Goal: Information Seeking & Learning: Learn about a topic

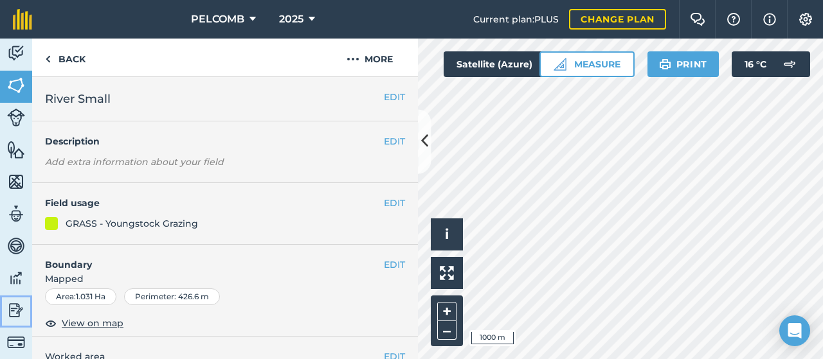
click at [13, 307] on img at bounding box center [16, 310] width 18 height 19
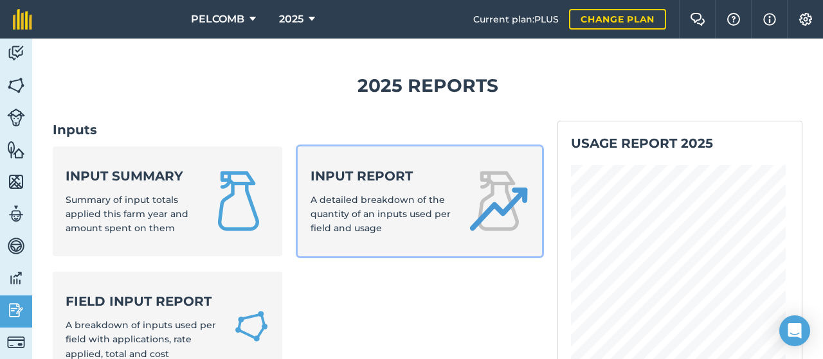
click at [326, 176] on strong "Input report" at bounding box center [381, 176] width 142 height 18
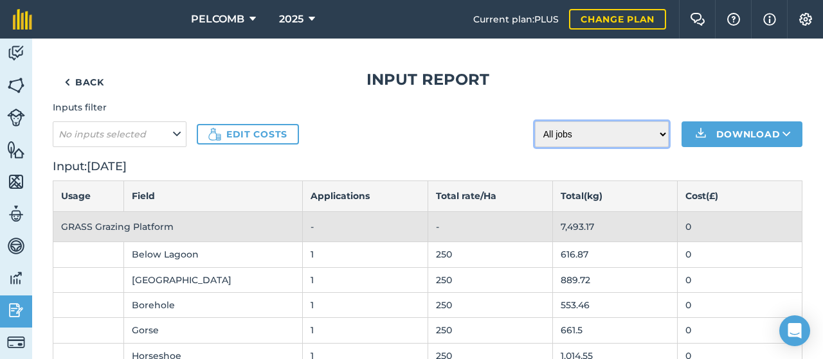
click at [654, 136] on select "All jobs Incomplete jobs Complete jobs" at bounding box center [602, 134] width 134 height 26
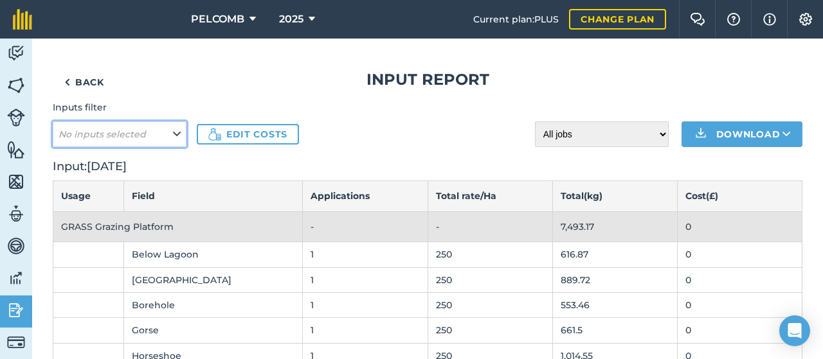
click at [177, 129] on icon at bounding box center [177, 134] width 8 height 14
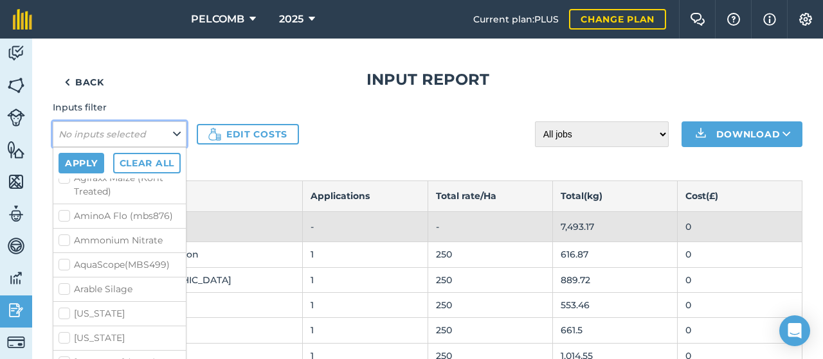
scroll to position [129, 0]
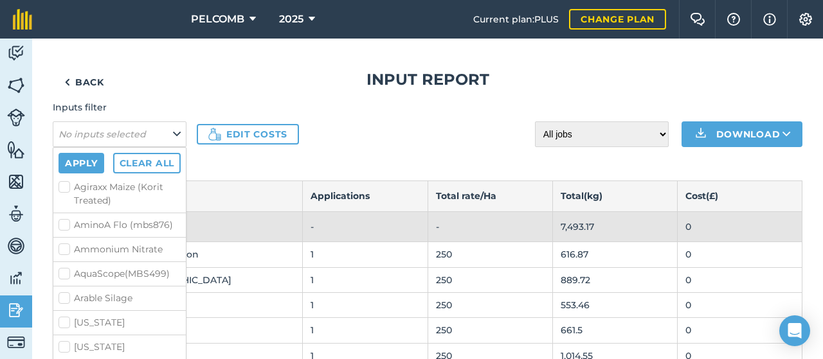
click at [415, 136] on div "Inputs filter No inputs selected Apply Clear all [DATE] [DATE]+7.5s 3C CHLORMEQ…" at bounding box center [427, 123] width 749 height 46
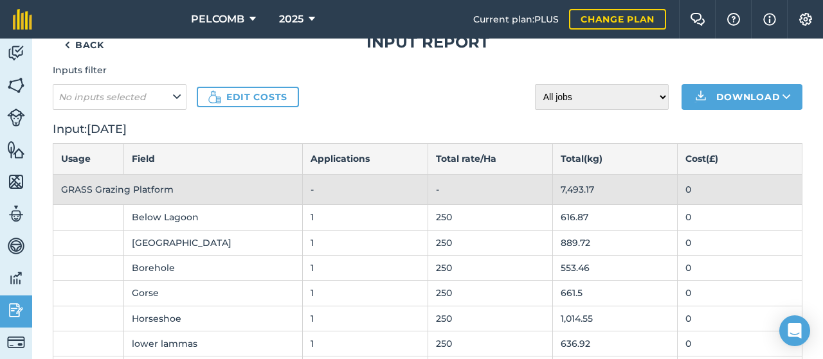
scroll to position [0, 0]
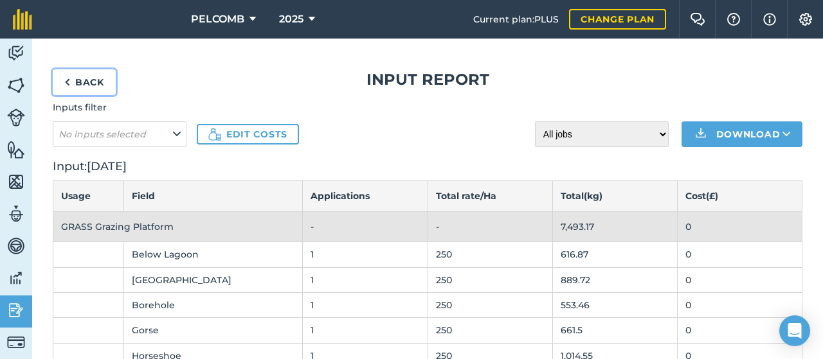
click at [73, 84] on link "Back" at bounding box center [84, 82] width 63 height 26
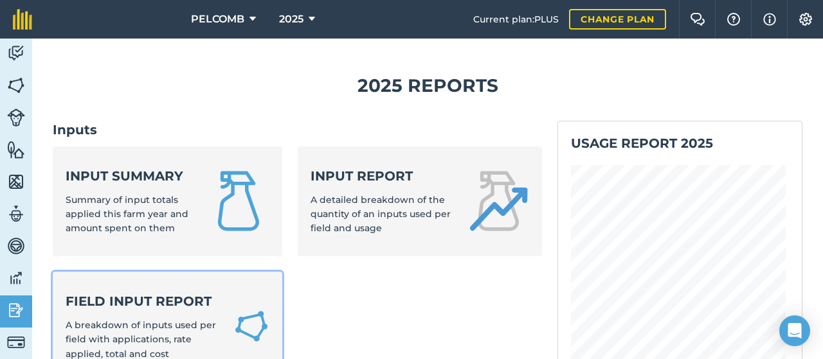
click at [134, 304] on strong "Field Input Report" at bounding box center [142, 301] width 152 height 18
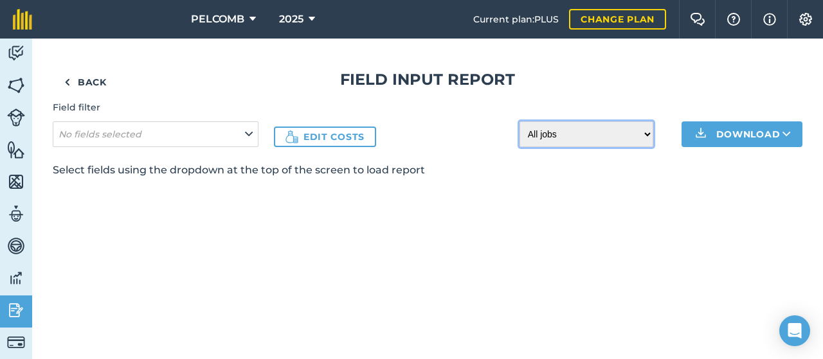
click at [643, 135] on select "All jobs Incomplete jobs Complete jobs" at bounding box center [586, 134] width 134 height 26
click at [645, 136] on select "All jobs Incomplete jobs Complete jobs" at bounding box center [586, 134] width 134 height 26
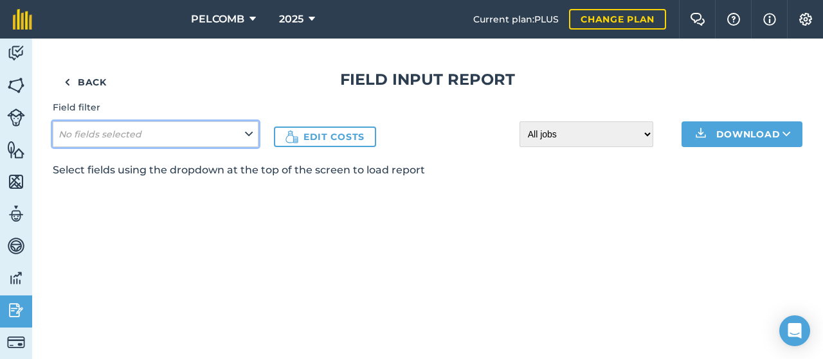
click at [255, 134] on button "No fields selected" at bounding box center [156, 134] width 206 height 26
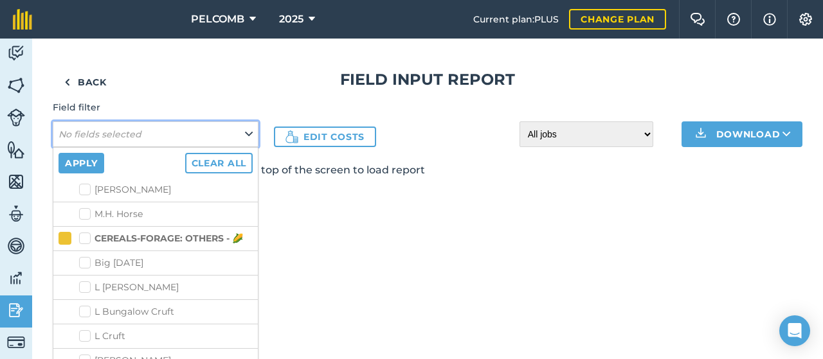
scroll to position [900, 0]
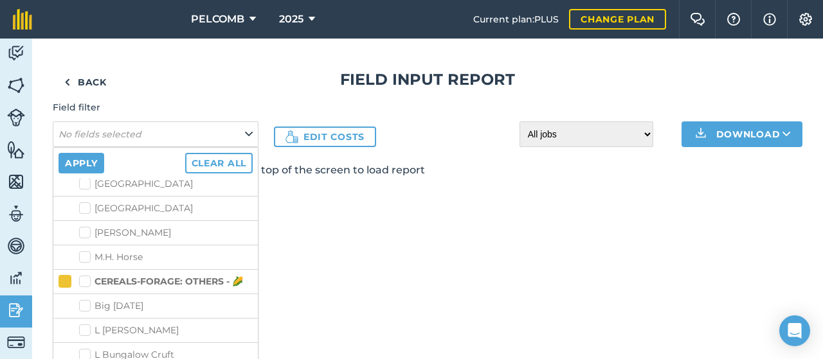
click at [82, 275] on label "CEREALS-FORAGE: OTHERS - 🌽" at bounding box center [161, 281] width 164 height 13
click at [82, 275] on input "CEREALS-FORAGE: OTHERS - 🌽" at bounding box center [83, 279] width 8 height 8
checkbox input "true"
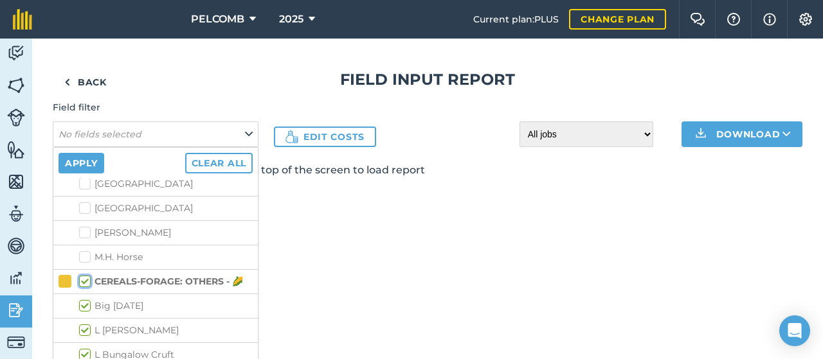
checkbox input "true"
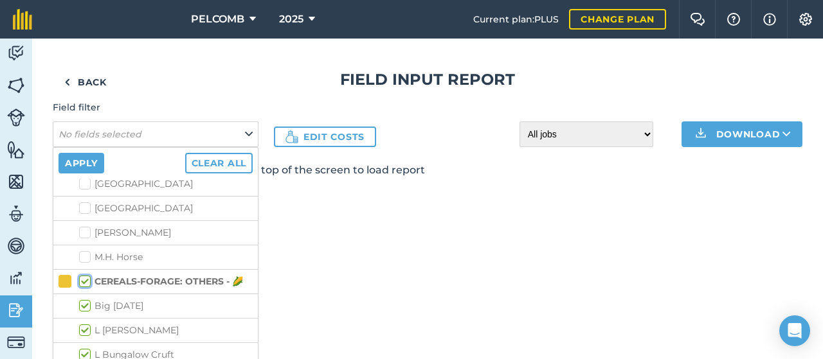
checkbox input "true"
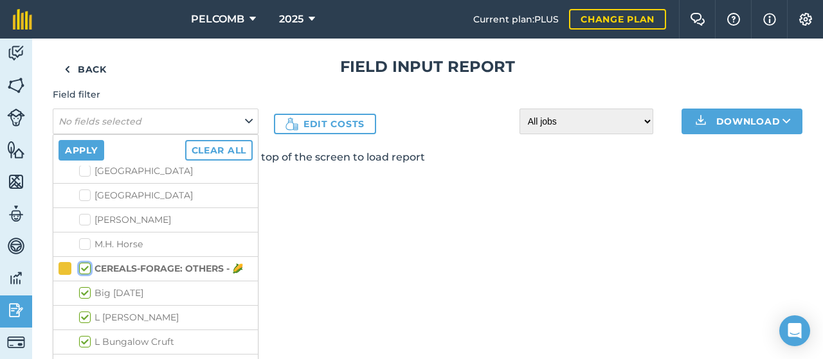
scroll to position [24, 0]
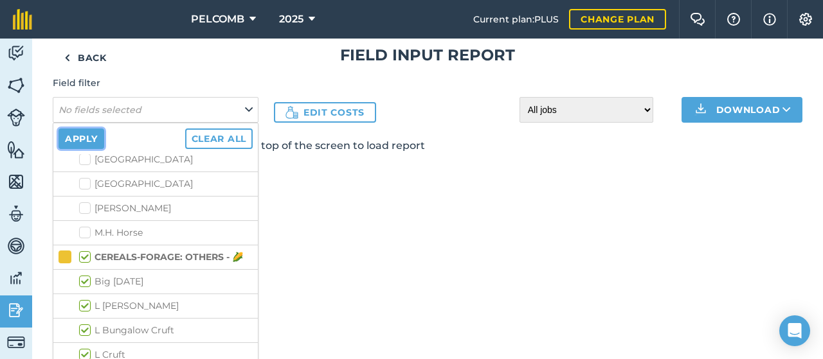
click at [87, 141] on button "Apply" at bounding box center [81, 139] width 46 height 21
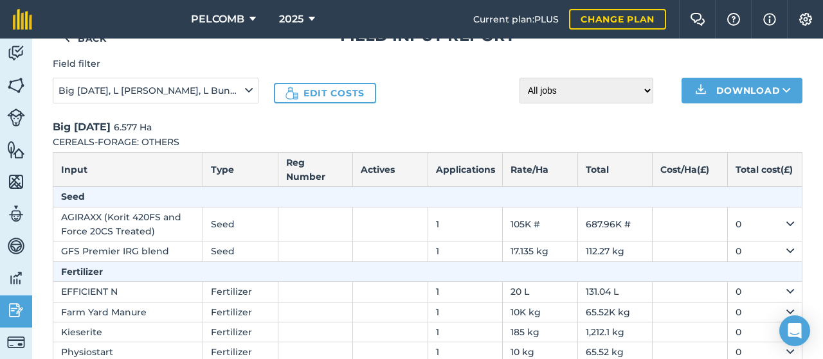
scroll to position [0, 0]
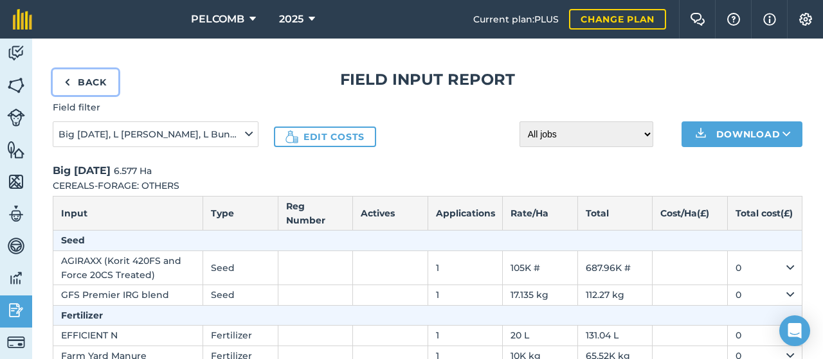
click at [69, 80] on img at bounding box center [67, 82] width 6 height 15
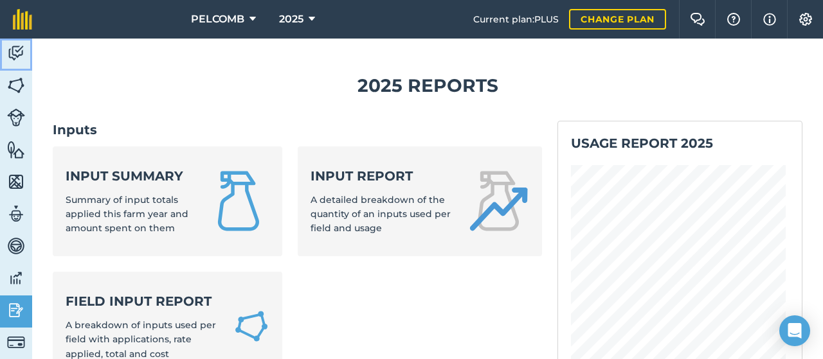
click at [15, 51] on img at bounding box center [16, 53] width 18 height 19
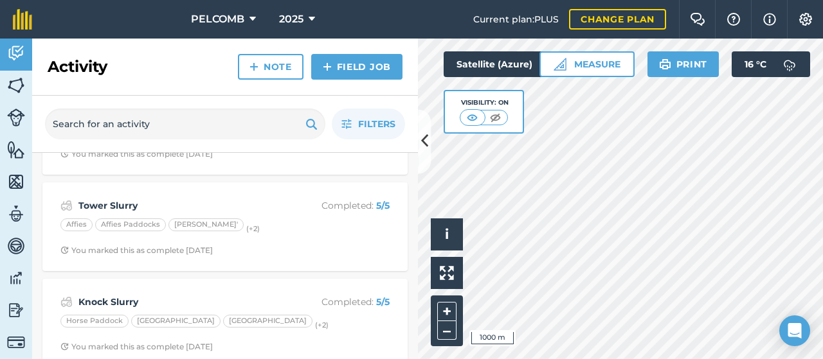
scroll to position [386, 0]
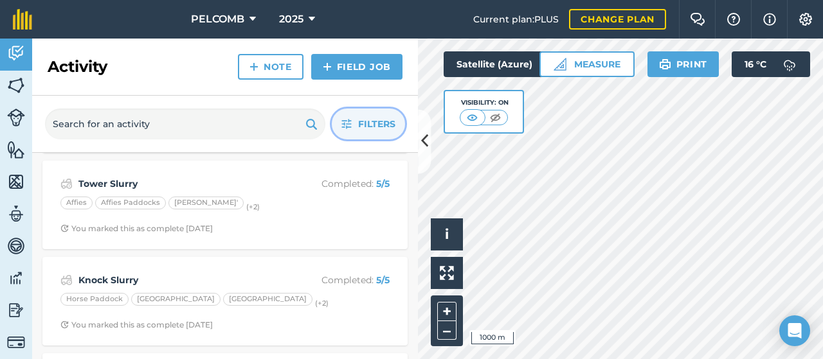
click at [381, 127] on span "Filters" at bounding box center [376, 124] width 37 height 14
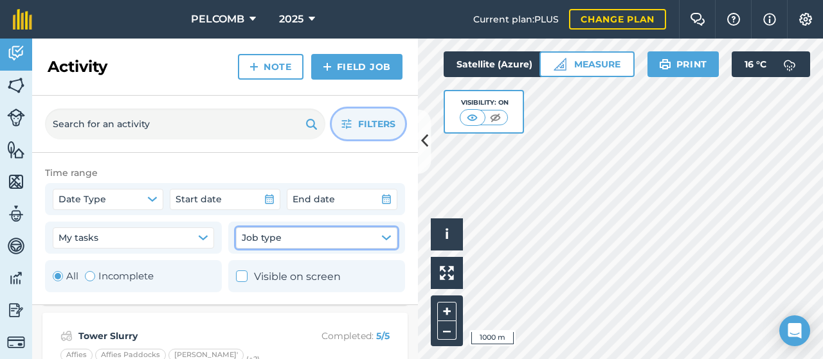
click at [388, 239] on icon "button" at bounding box center [386, 238] width 10 height 10
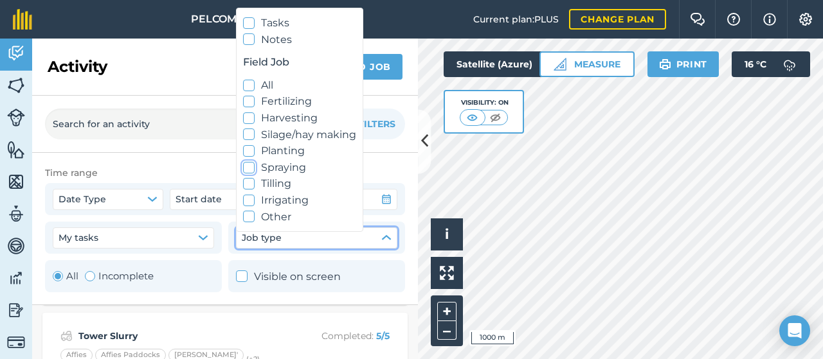
click at [249, 166] on icon at bounding box center [249, 167] width 8 height 8
checkbox input "true"
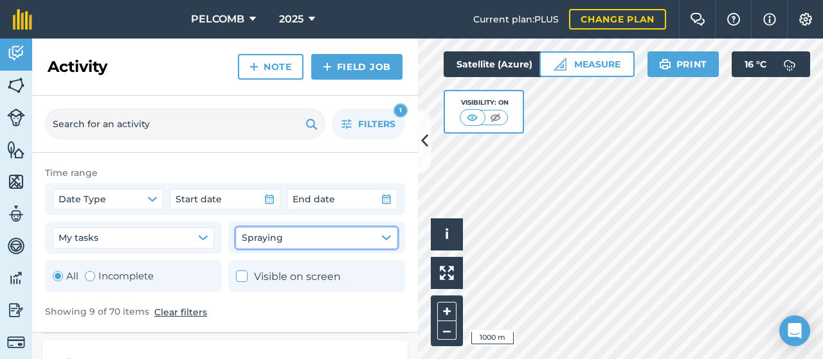
scroll to position [411, 0]
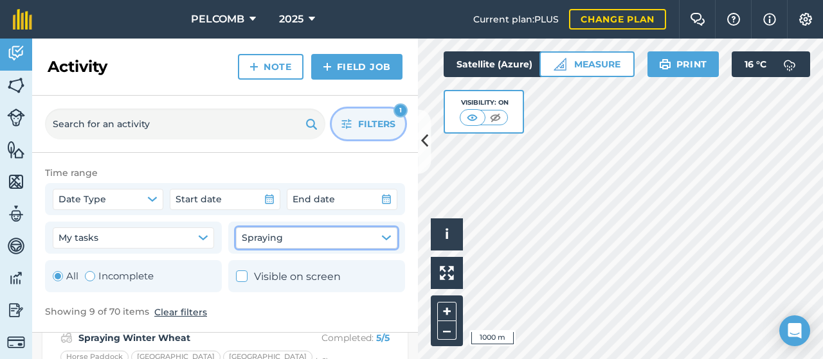
click at [350, 126] on icon "button" at bounding box center [346, 124] width 10 height 10
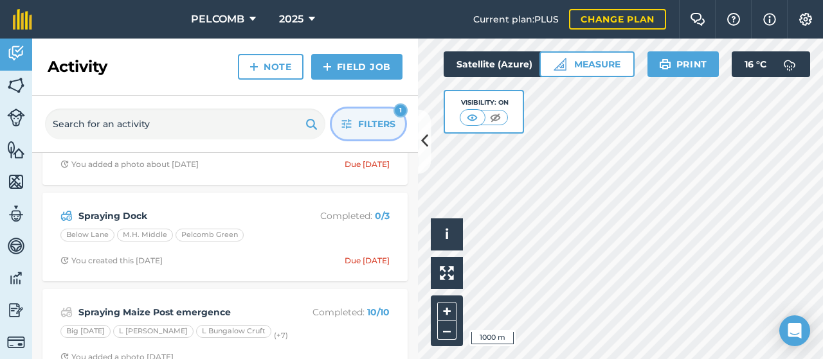
scroll to position [129, 0]
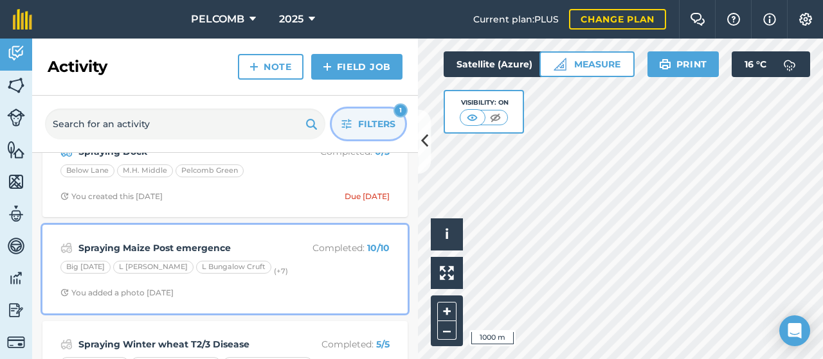
click at [165, 247] on strong "Spraying Maize Post emergence" at bounding box center [180, 248] width 204 height 14
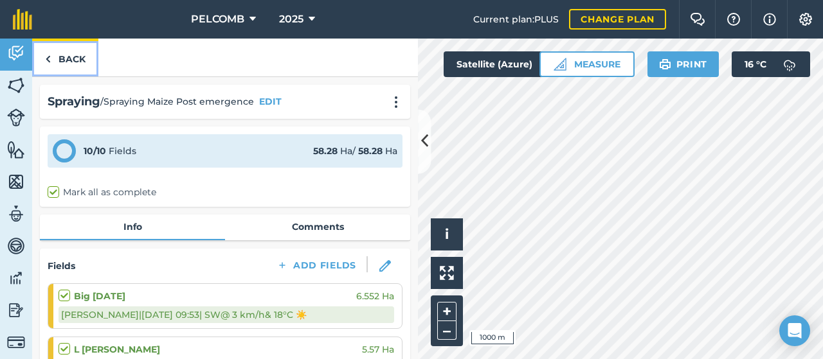
click at [63, 53] on link "Back" at bounding box center [65, 58] width 66 height 38
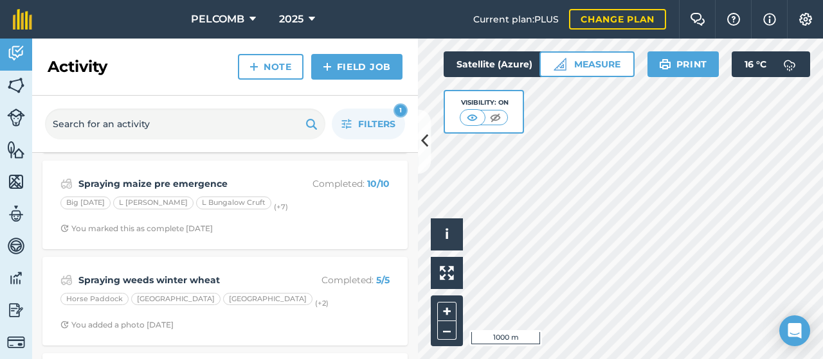
scroll to position [666, 0]
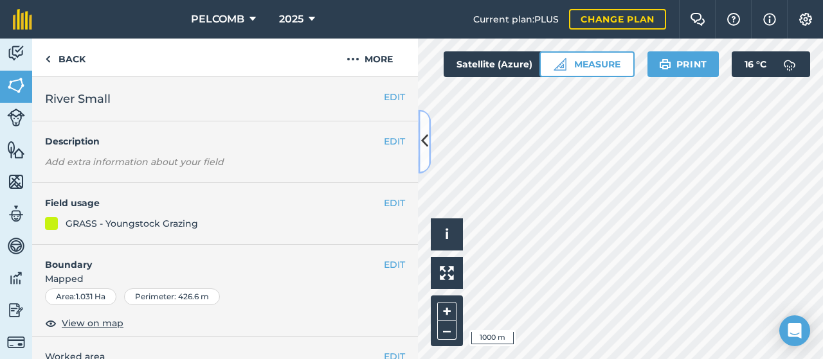
click at [422, 138] on icon at bounding box center [424, 141] width 7 height 22
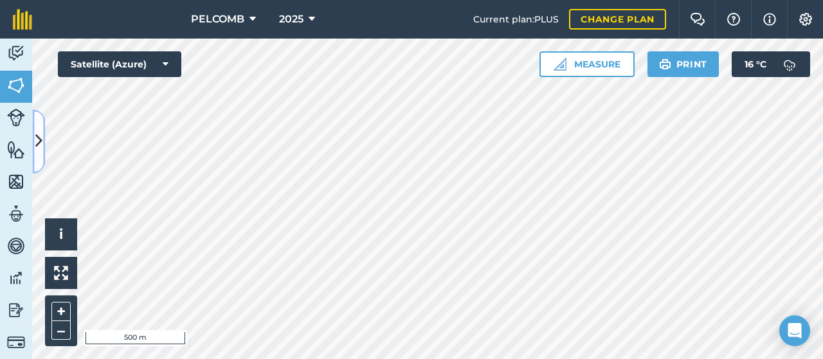
click at [36, 142] on icon at bounding box center [38, 141] width 7 height 22
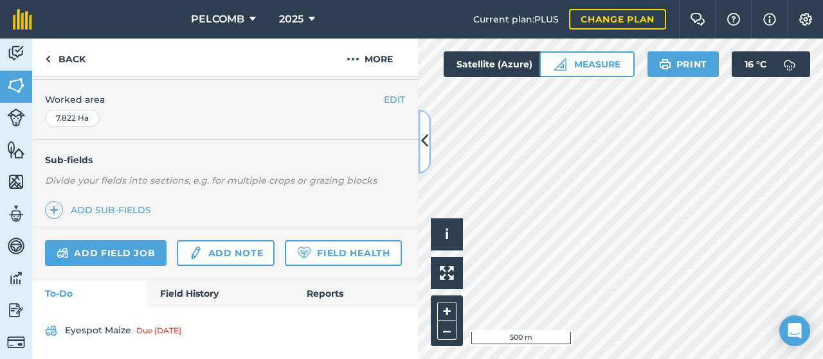
scroll to position [291, 0]
click at [192, 289] on link "Field History" at bounding box center [220, 294] width 146 height 28
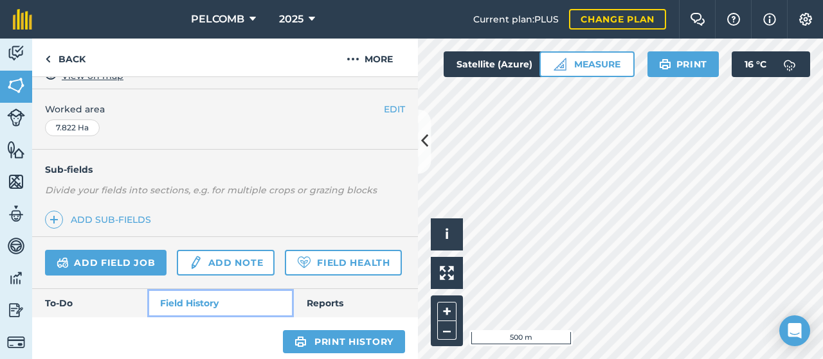
scroll to position [257, 0]
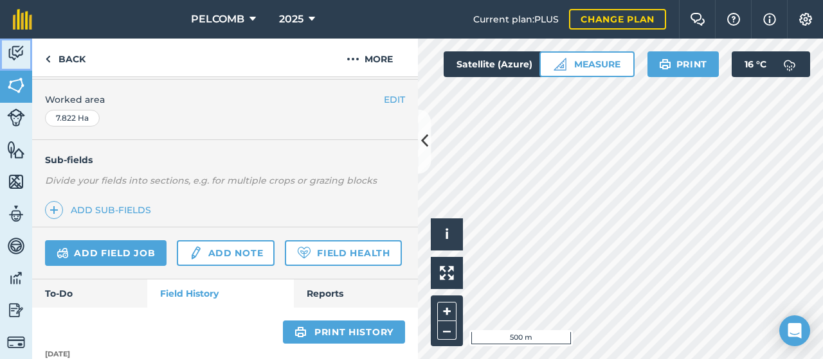
click at [22, 48] on img at bounding box center [16, 53] width 18 height 19
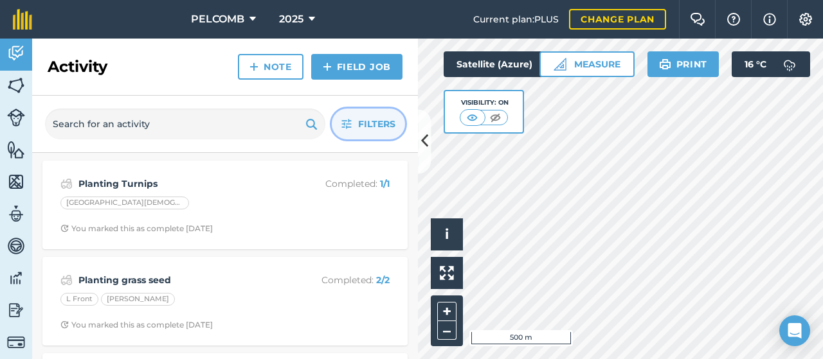
click at [366, 127] on span "Filters" at bounding box center [376, 124] width 37 height 14
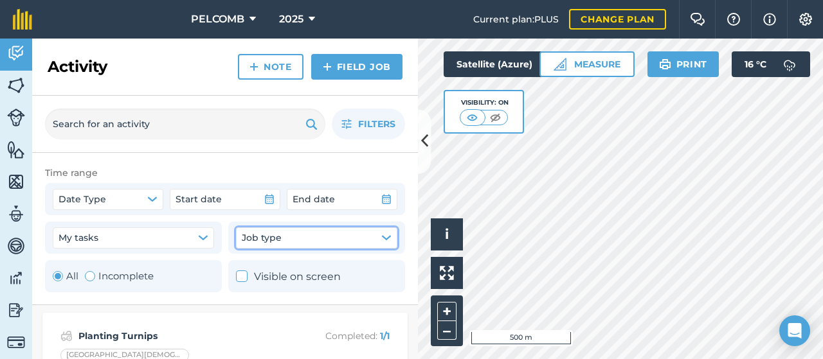
click at [390, 236] on icon "button" at bounding box center [386, 238] width 10 height 10
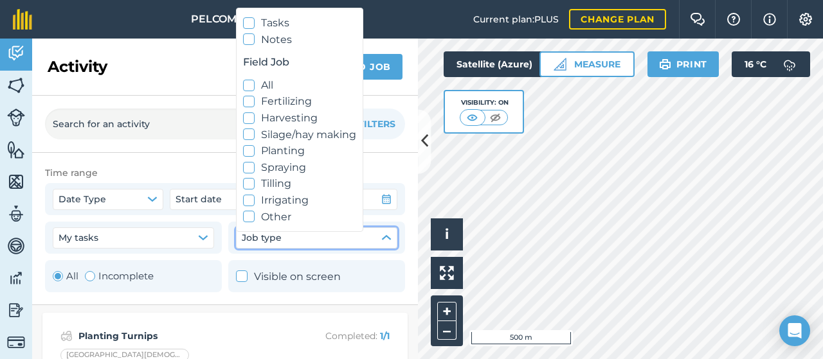
click at [251, 165] on icon at bounding box center [249, 167] width 8 height 8
checkbox input "true"
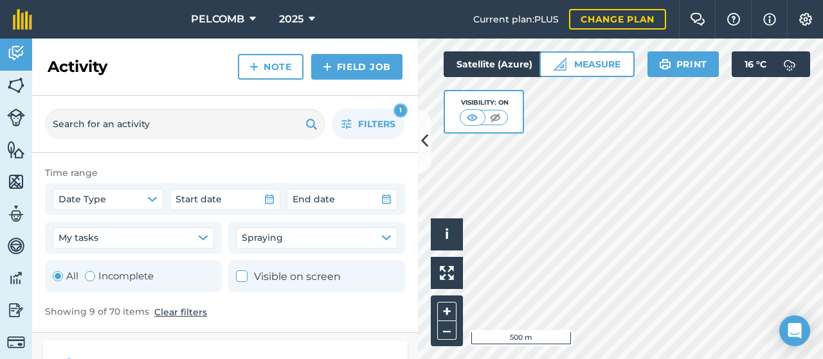
click at [334, 315] on div "Showing 9 of 70 items Clear filters" at bounding box center [225, 312] width 360 height 14
click at [388, 331] on div "Time range Date Type Start date End date My tasks Spraying All Incomplete Visib…" at bounding box center [225, 243] width 386 height 180
drag, startPoint x: 336, startPoint y: 315, endPoint x: 334, endPoint y: 301, distance: 13.6
click at [335, 308] on div "Showing 9 of 70 items Clear filters" at bounding box center [225, 312] width 360 height 14
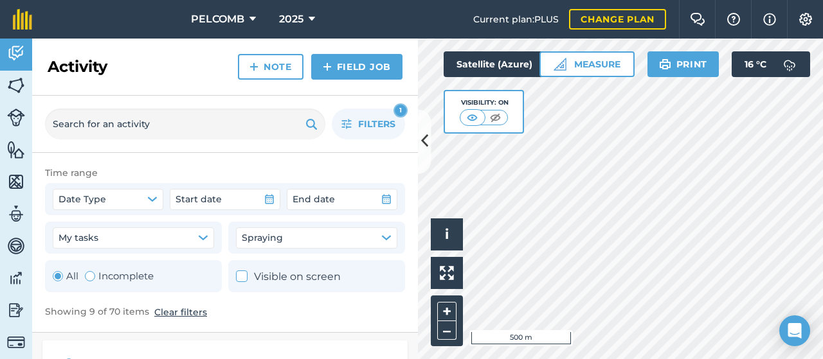
click at [175, 67] on div "Activity Note Field Job" at bounding box center [225, 67] width 386 height 57
click at [370, 124] on span "Filters" at bounding box center [376, 124] width 37 height 14
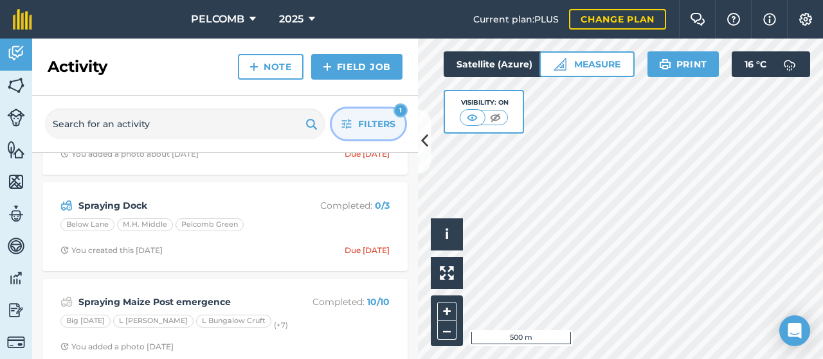
scroll to position [129, 0]
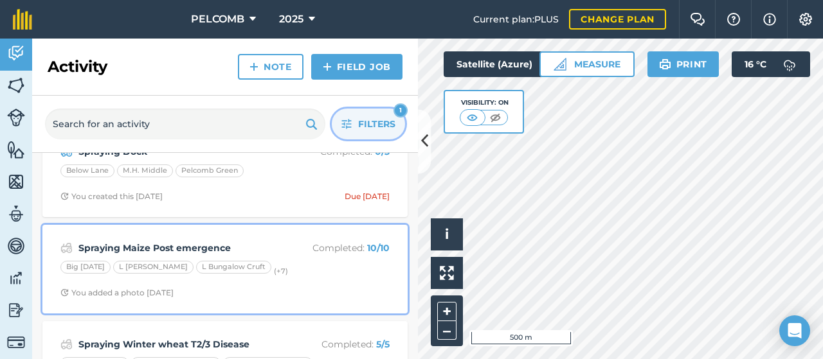
click at [136, 242] on strong "Spraying Maize Post emergence" at bounding box center [180, 248] width 204 height 14
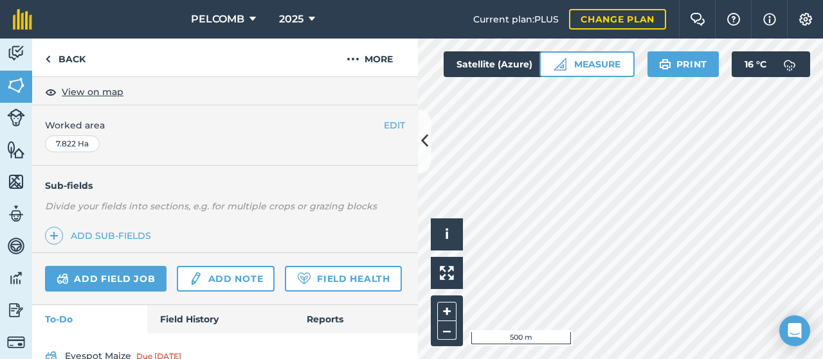
scroll to position [291, 0]
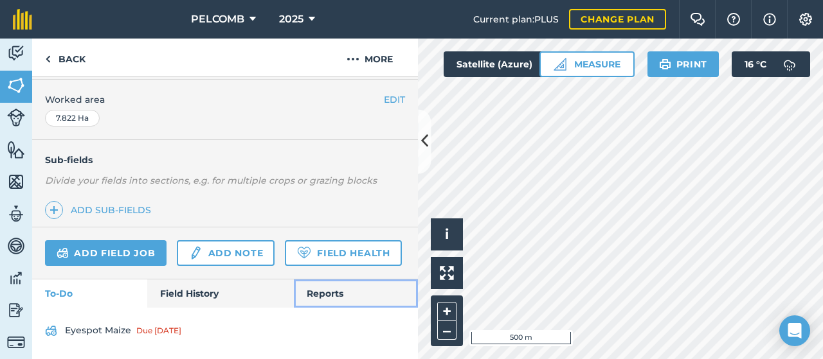
click at [308, 294] on link "Reports" at bounding box center [356, 294] width 124 height 28
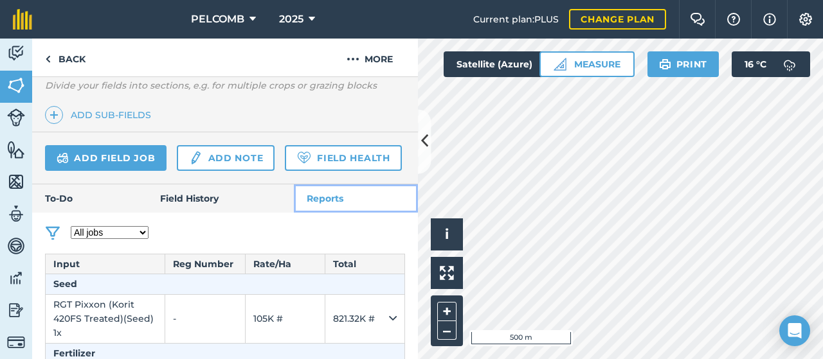
scroll to position [355, 0]
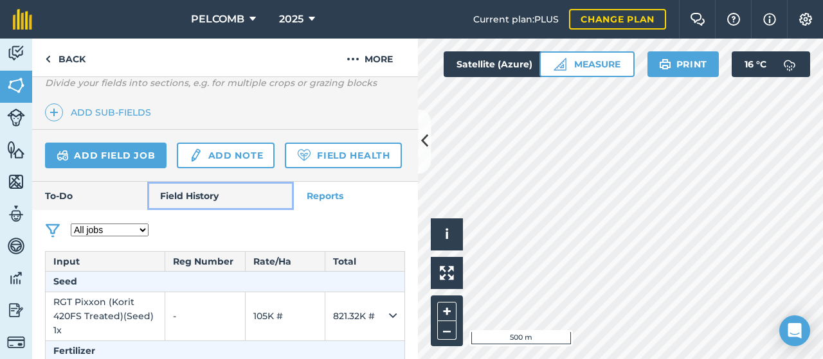
click at [175, 210] on link "Field History" at bounding box center [220, 196] width 146 height 28
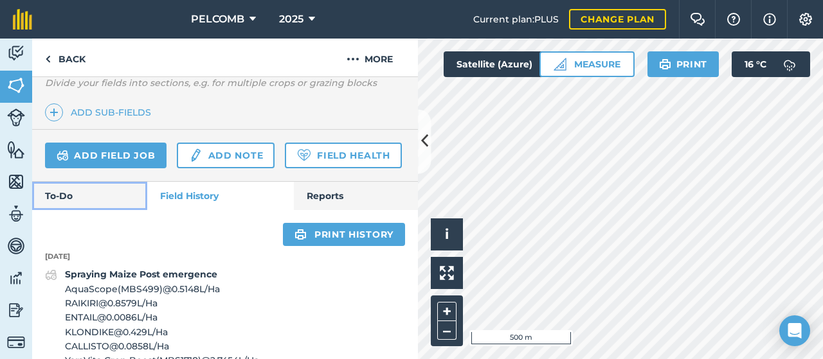
click at [104, 210] on link "To-Do" at bounding box center [89, 196] width 115 height 28
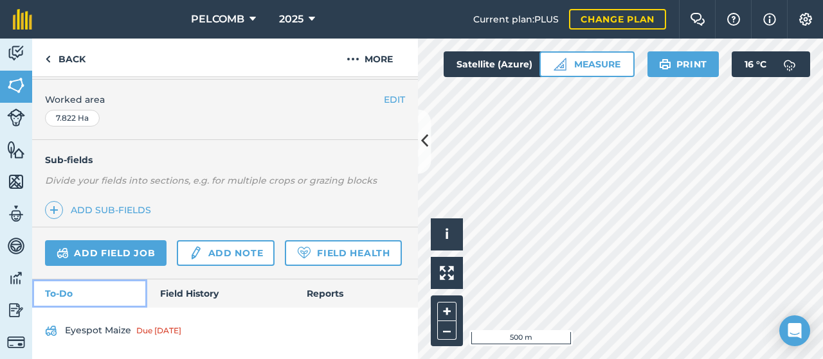
scroll to position [291, 0]
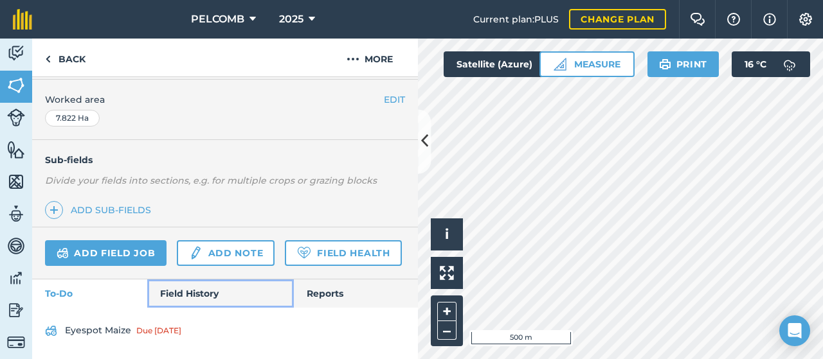
click at [190, 298] on link "Field History" at bounding box center [220, 294] width 146 height 28
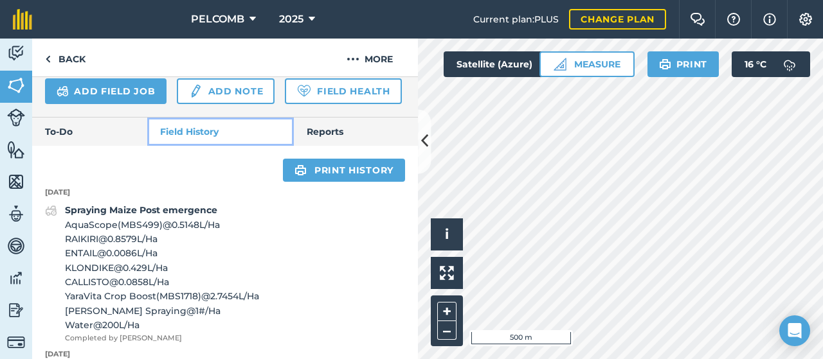
scroll to position [291, 0]
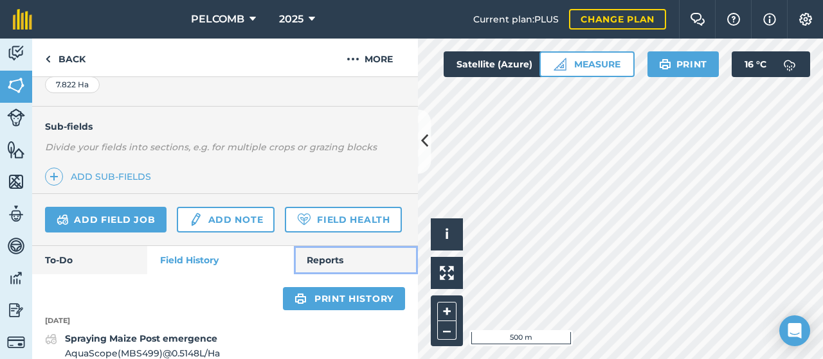
click at [334, 274] on link "Reports" at bounding box center [356, 260] width 124 height 28
